Goal: Task Accomplishment & Management: Manage account settings

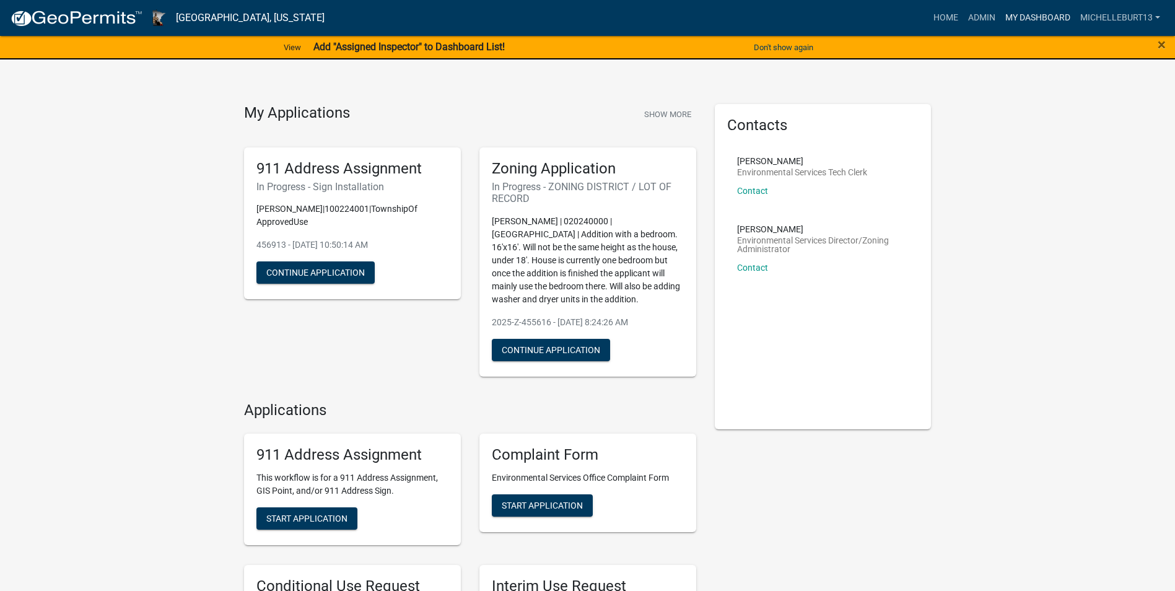
click at [1044, 11] on link "My Dashboard" at bounding box center [1037, 18] width 75 height 24
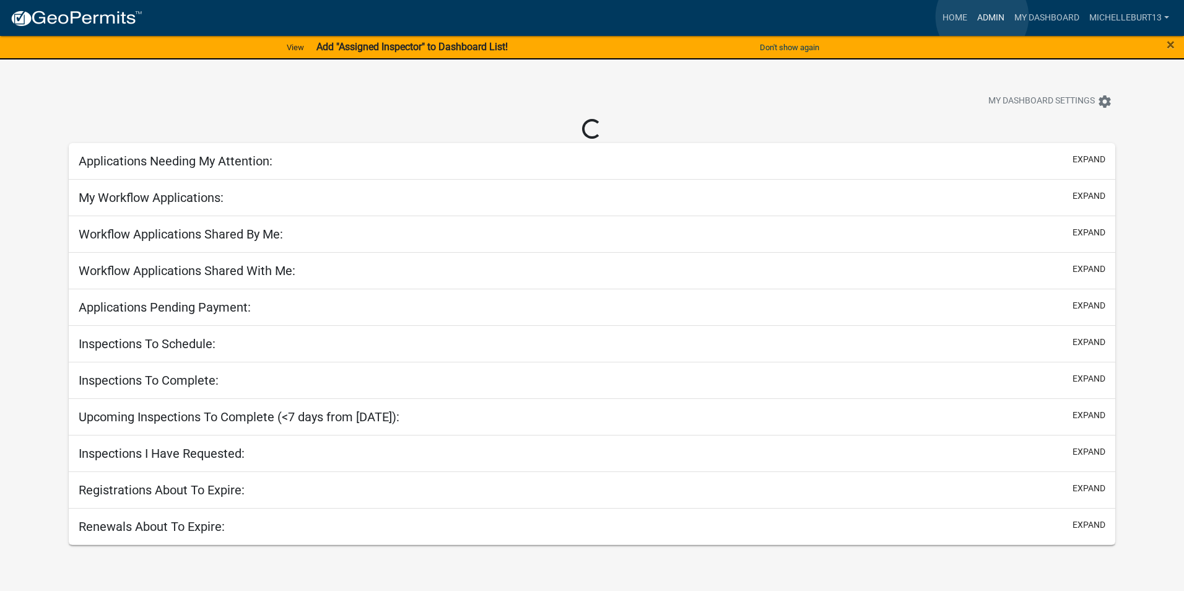
click at [983, 17] on link "Admin" at bounding box center [990, 18] width 37 height 24
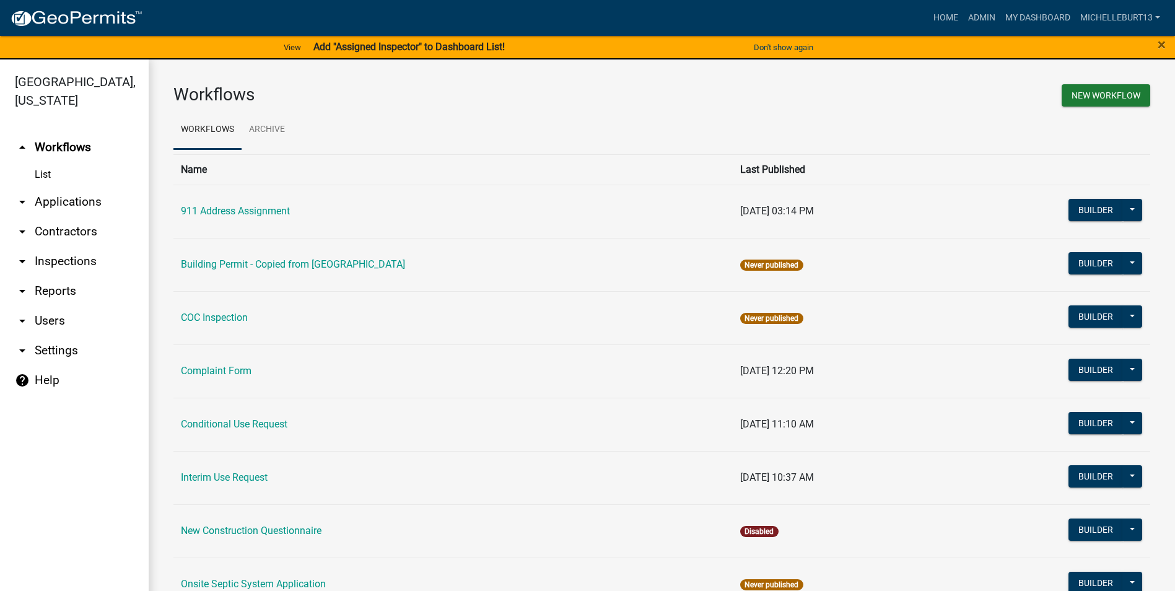
click at [64, 202] on link "arrow_drop_down Applications" at bounding box center [74, 202] width 149 height 30
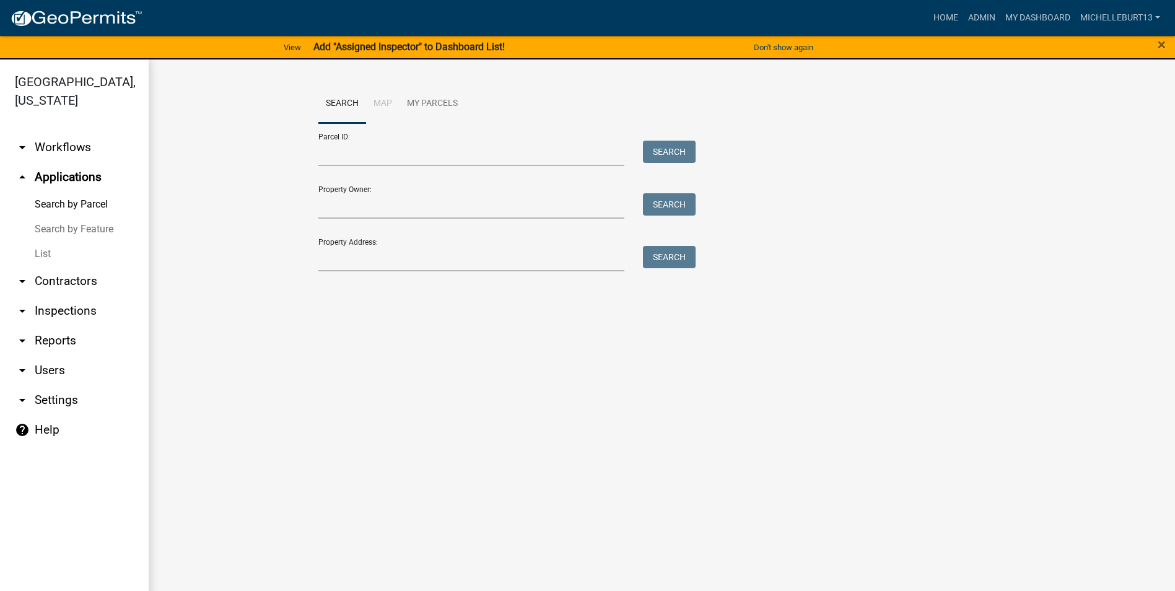
click at [47, 254] on link "List" at bounding box center [74, 253] width 149 height 25
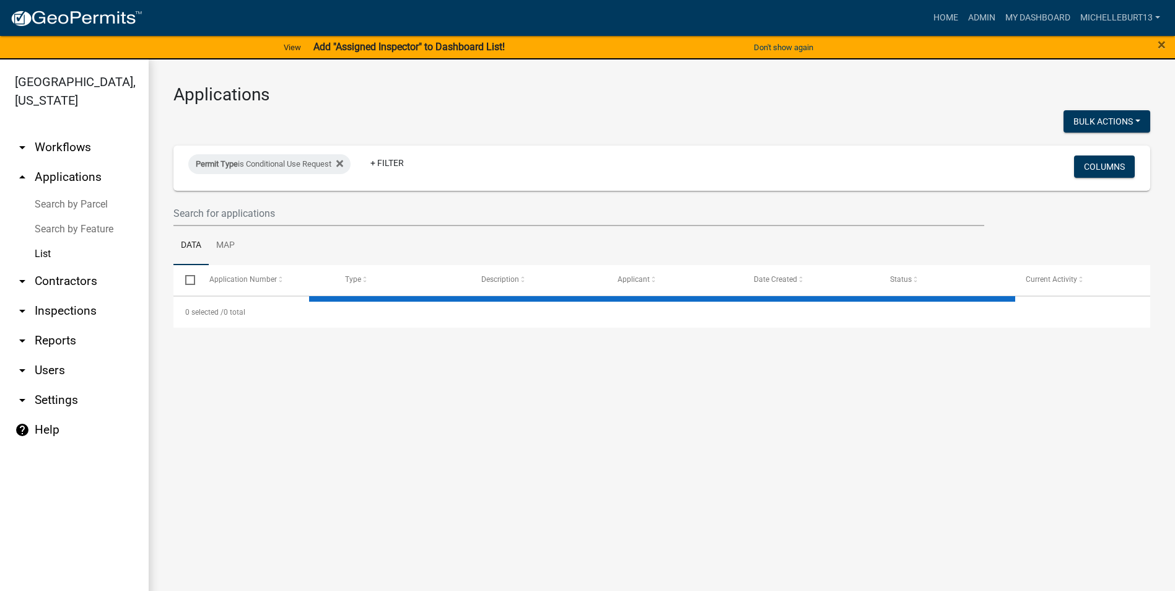
select select "3: 100"
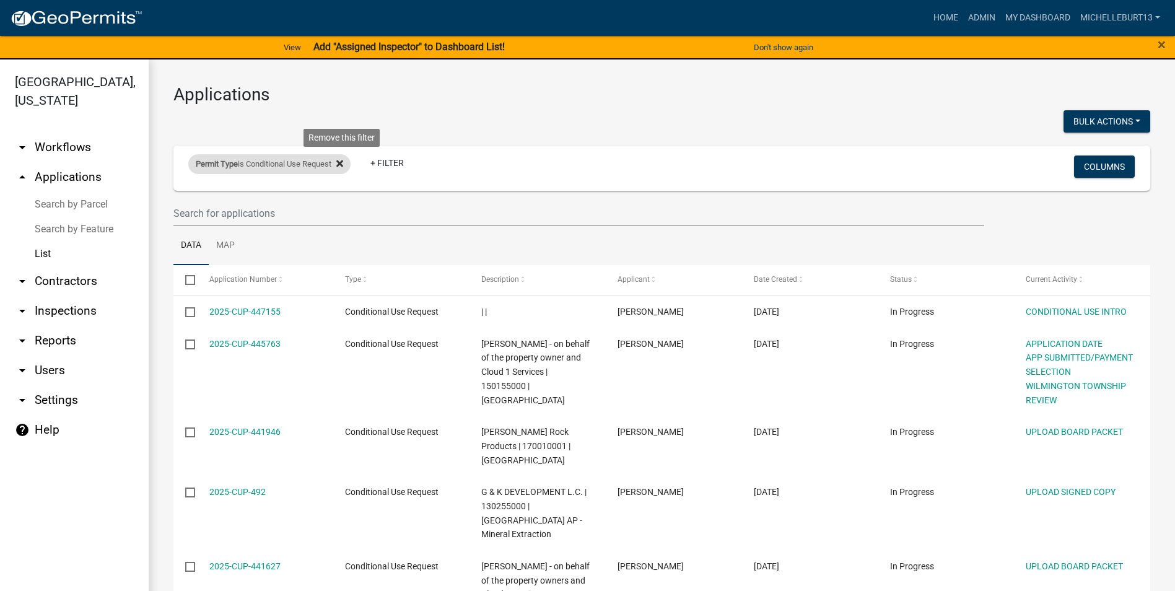
click at [343, 167] on icon at bounding box center [339, 164] width 7 height 10
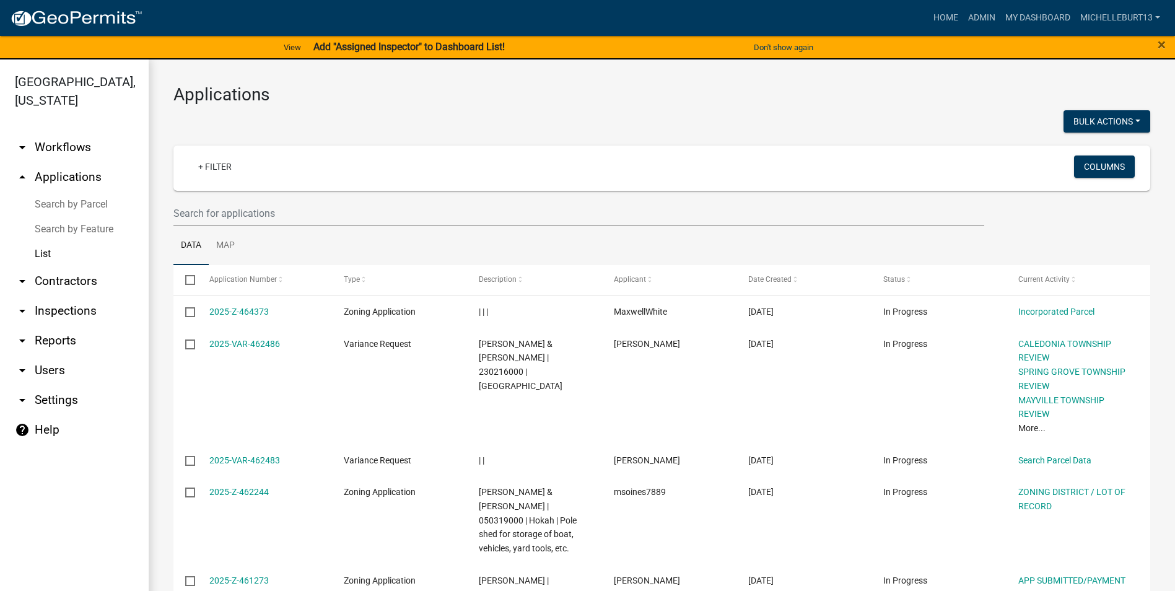
click at [785, 121] on div "Bulk Actions Void" at bounding box center [911, 122] width 498 height 25
click at [225, 211] on input "text" at bounding box center [578, 213] width 811 height 25
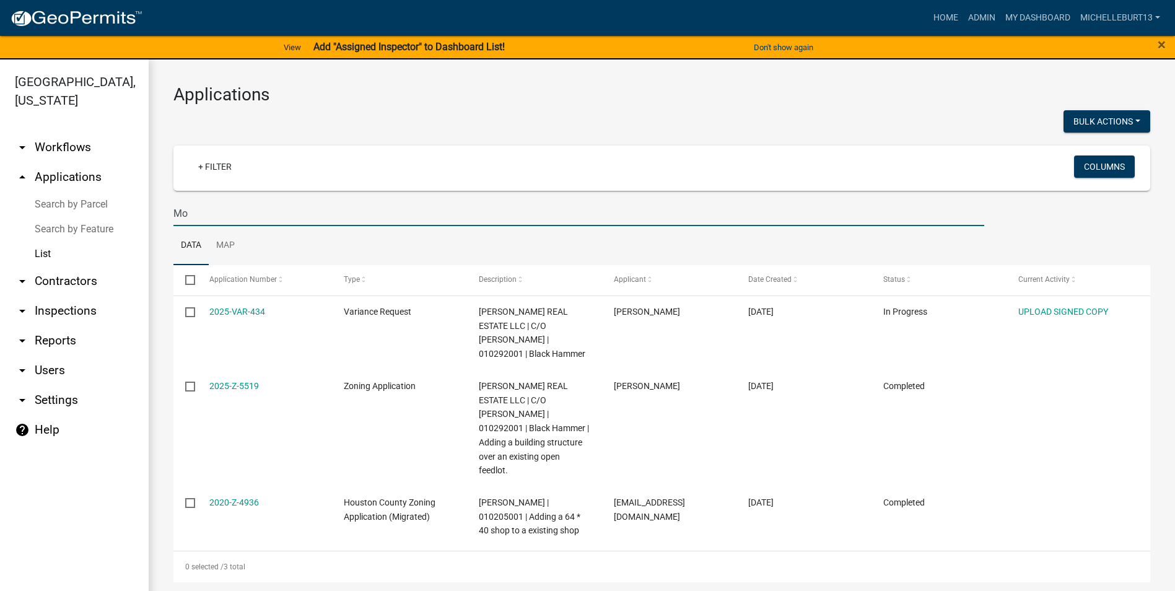
type input "M"
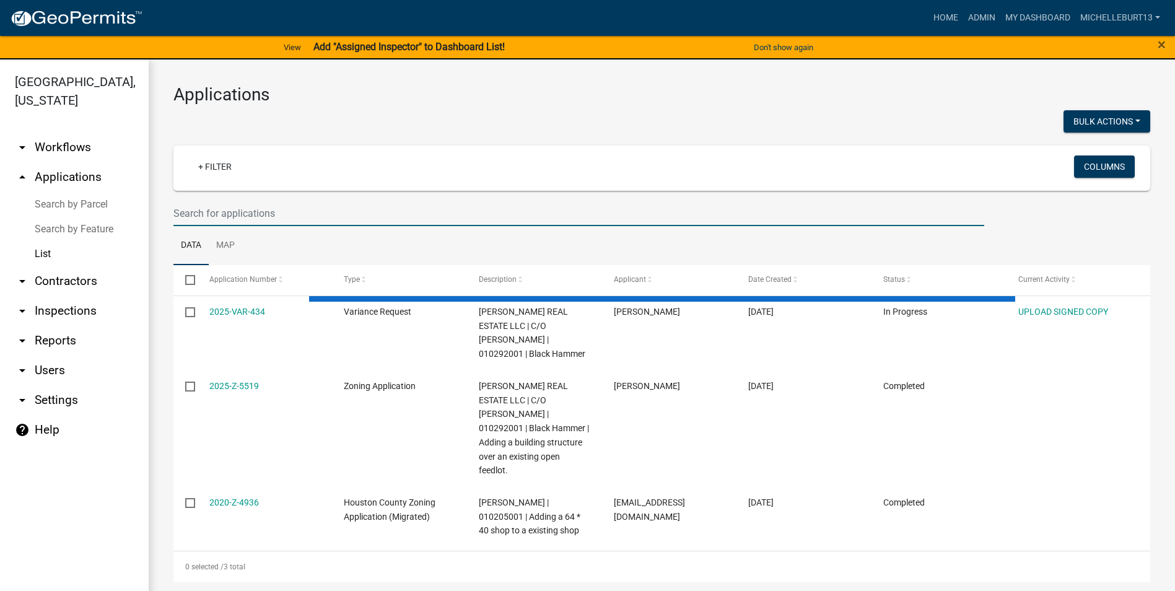
select select "3: 100"
